Goal: Find specific fact: Find specific fact

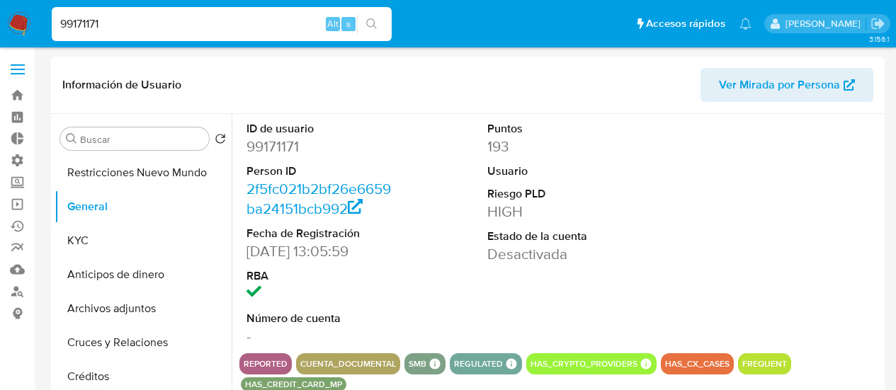
select select "10"
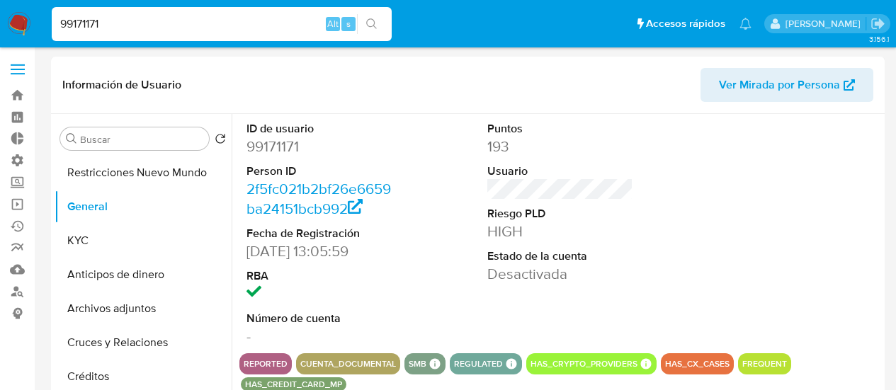
scroll to position [1346, 0]
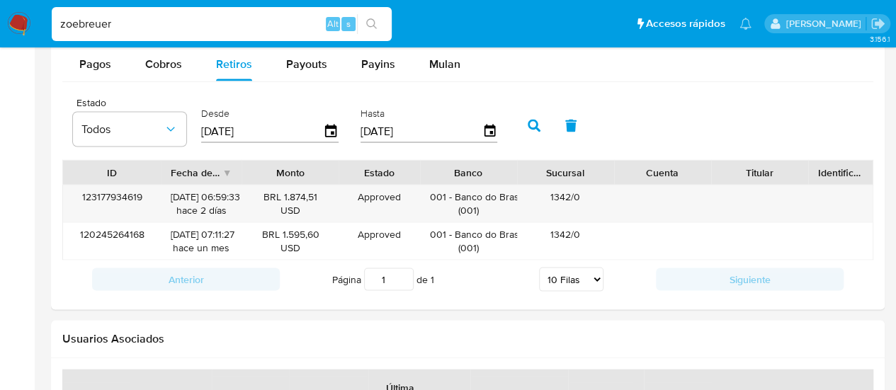
type input "zoebreuer"
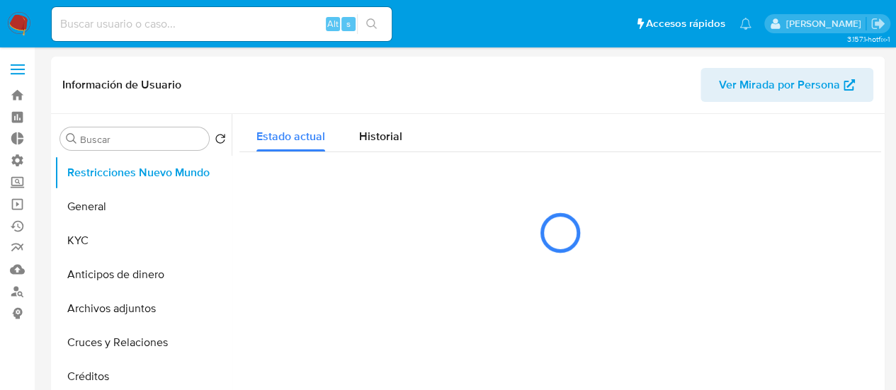
select select "10"
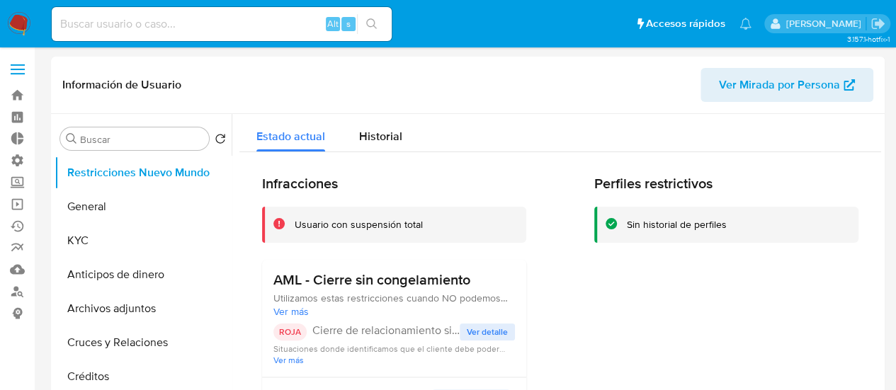
click at [180, 33] on div "Alt s" at bounding box center [222, 24] width 340 height 34
click at [174, 23] on input at bounding box center [222, 24] width 340 height 18
type input "zoebreuer"
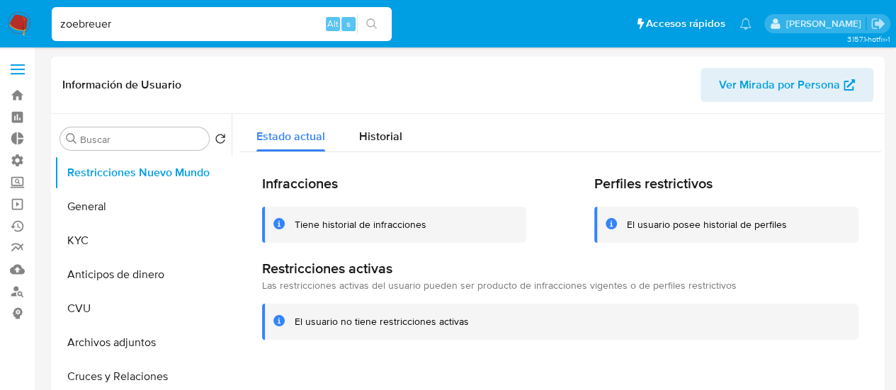
select select "10"
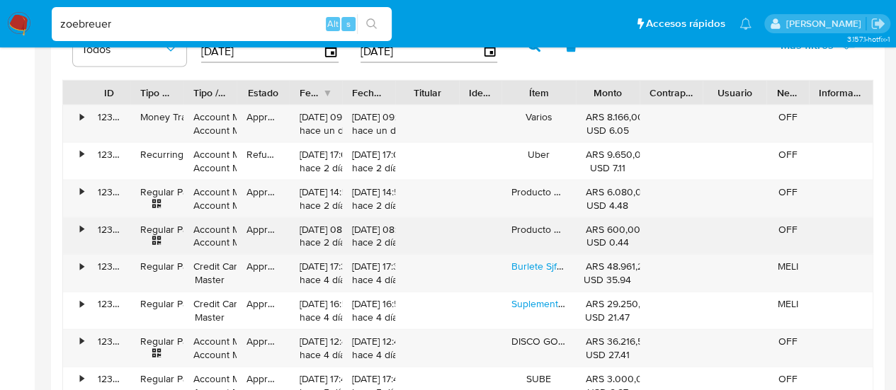
scroll to position [1346, 0]
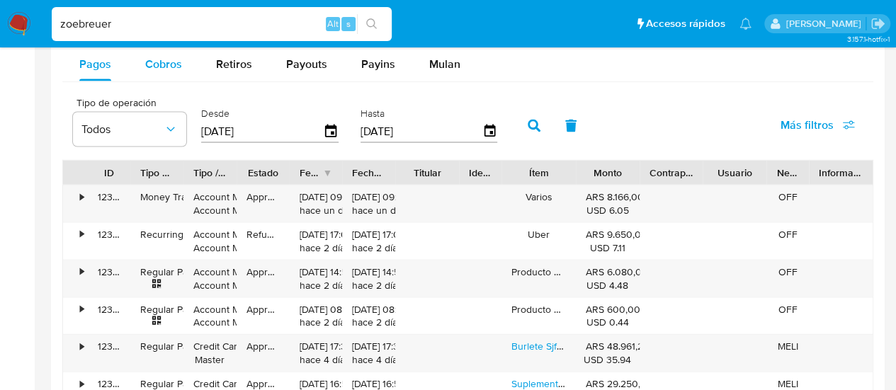
click at [186, 57] on button "Cobros" at bounding box center [163, 64] width 71 height 34
select select "10"
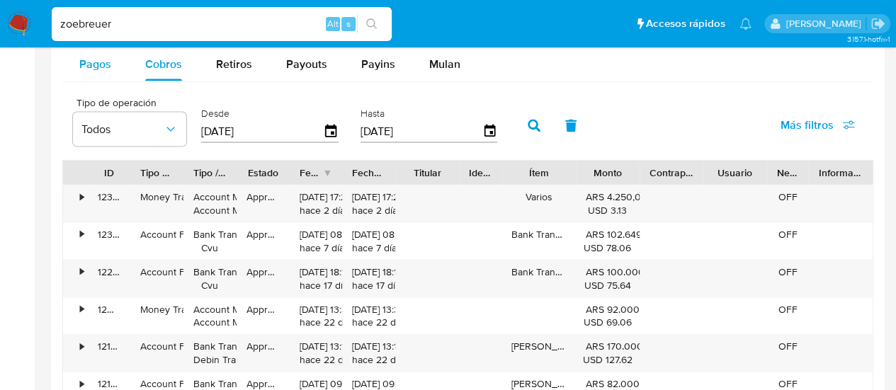
click at [110, 60] on button "Pagos" at bounding box center [95, 64] width 66 height 34
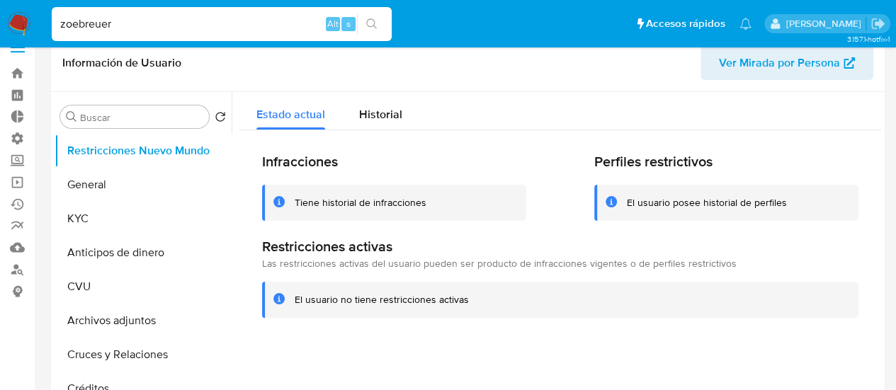
scroll to position [0, 0]
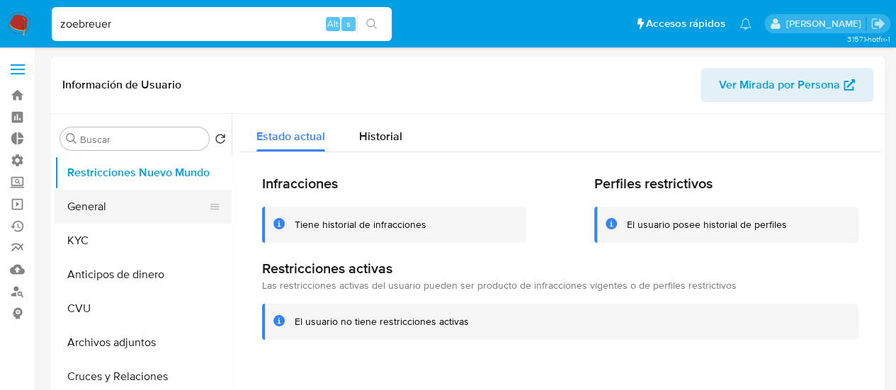
click at [130, 222] on button "General" at bounding box center [138, 207] width 166 height 34
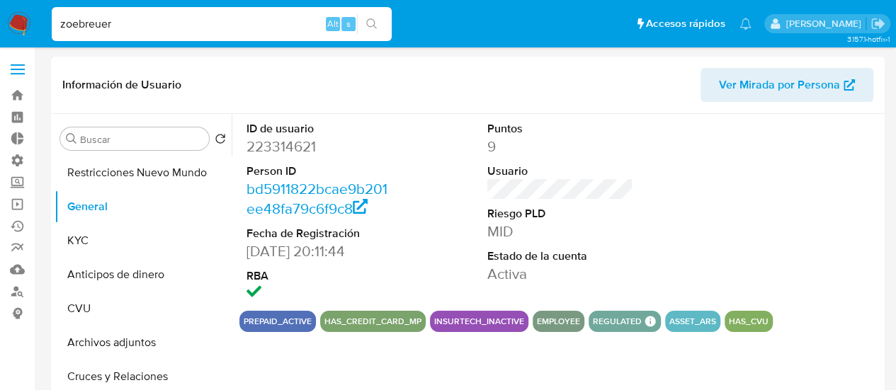
click at [283, 147] on dd "223314621" at bounding box center [319, 147] width 147 height 20
copy dd "223314621"
